Goal: Check status: Check status

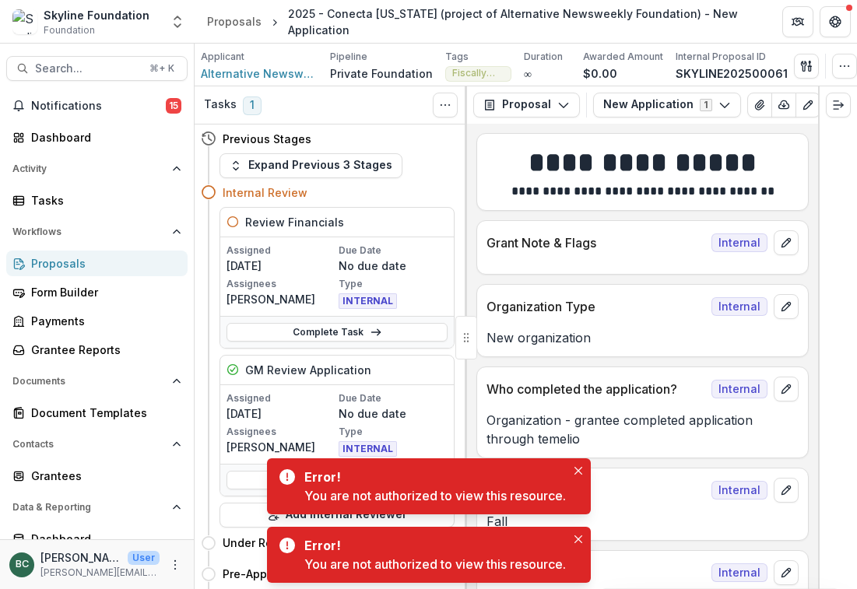
scroll to position [2518, 0]
